Goal: Navigation & Orientation: Find specific page/section

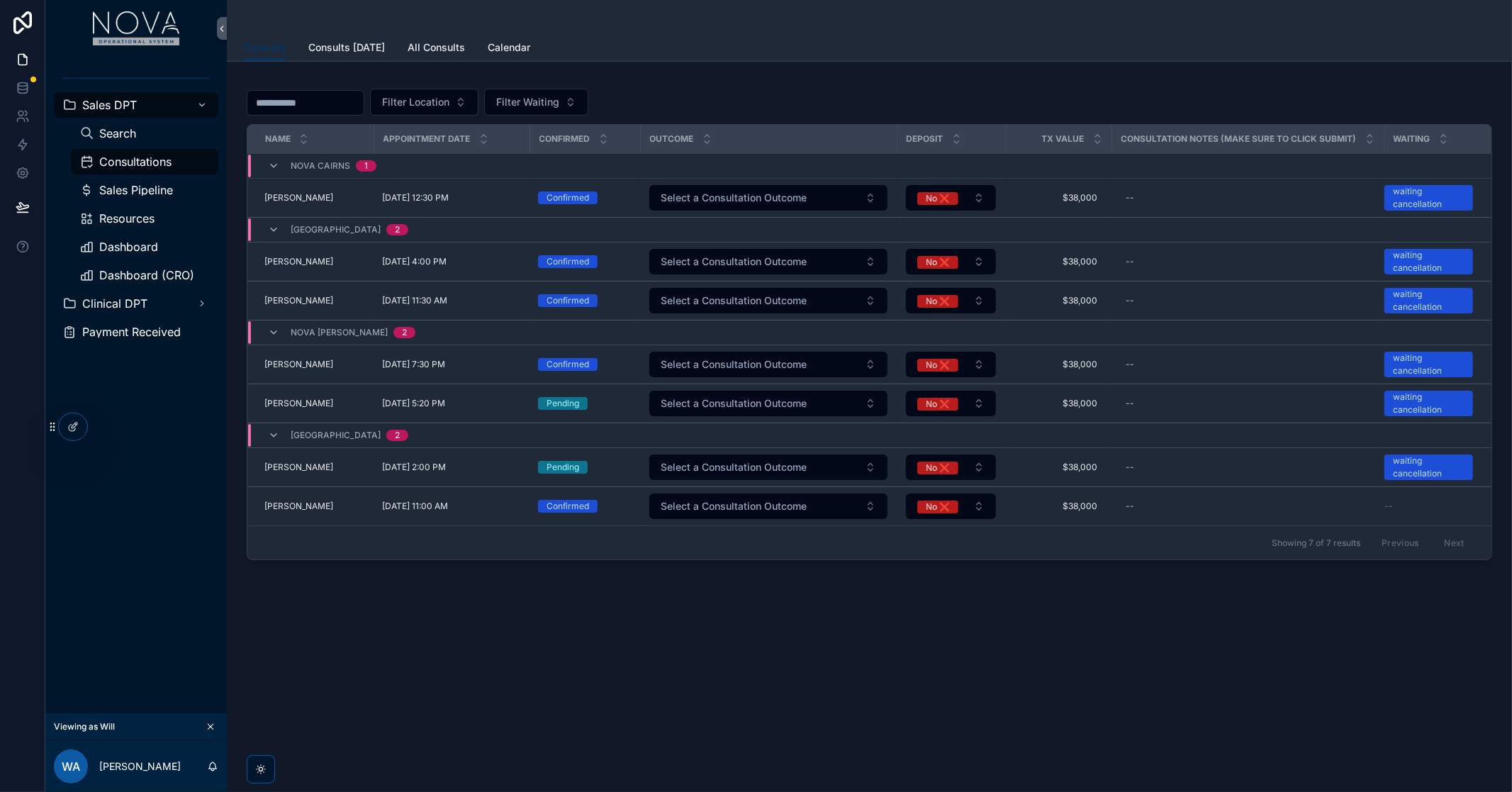
click at [1011, 51] on div "Consults Consults [DATE] All Consults Calendar" at bounding box center [868, 48] width 1251 height 27
click at [726, 661] on div "Consults Consults Consults [DATE] All Consults Calendar Filter Location Filter …" at bounding box center [869, 340] width 1285 height 680
click at [123, 479] on div "Sales DPT Search Consultations Sales Pipeline Resources Dashboard Dashboard (CR…" at bounding box center [136, 385] width 181 height 657
click at [113, 249] on span "Dashboard" at bounding box center [129, 247] width 58 height 12
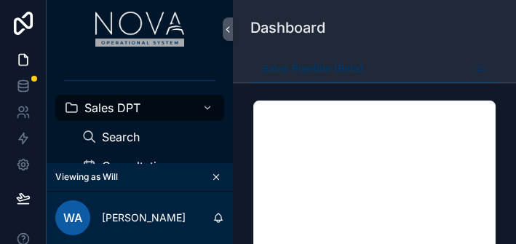
click at [379, 44] on div "Dashboard" at bounding box center [374, 27] width 248 height 55
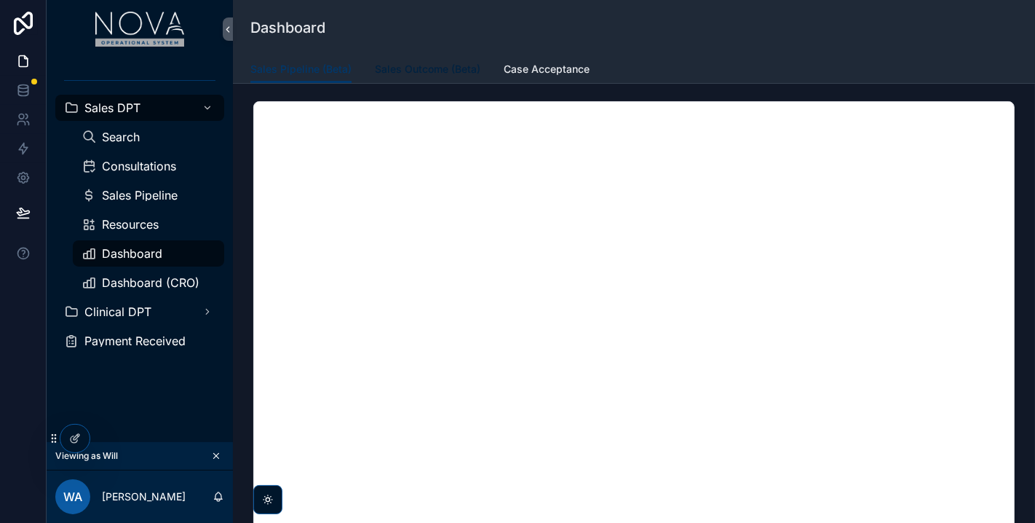
click at [427, 68] on span "Sales Outcome (Beta)" at bounding box center [428, 69] width 106 height 15
